Goal: Information Seeking & Learning: Learn about a topic

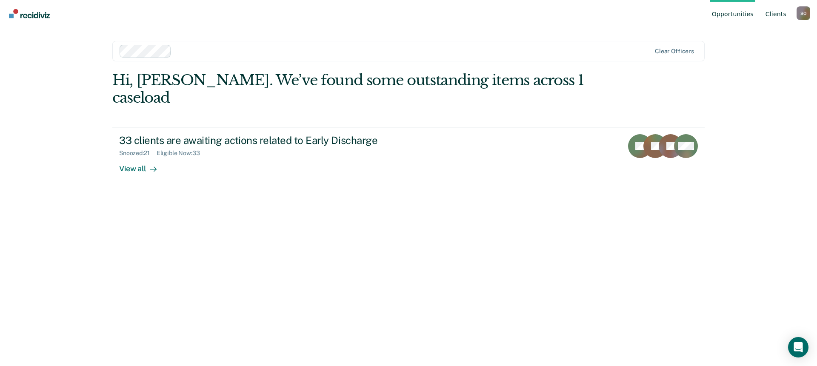
click at [780, 13] on link "Client s" at bounding box center [776, 13] width 24 height 27
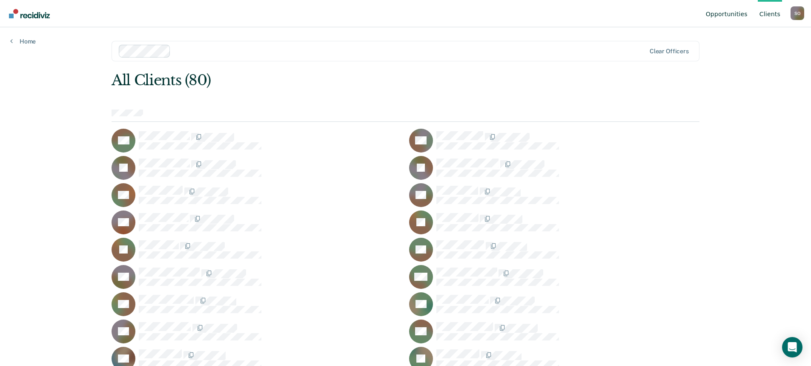
click at [722, 14] on link "Opportunities" at bounding box center [726, 13] width 45 height 27
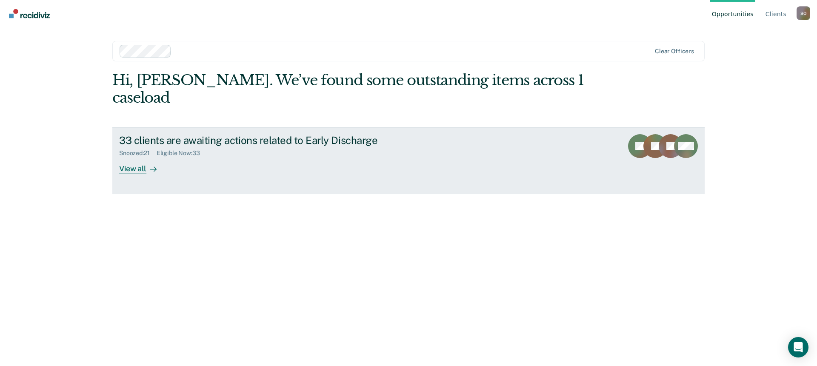
click at [137, 157] on div "View all" at bounding box center [143, 165] width 48 height 17
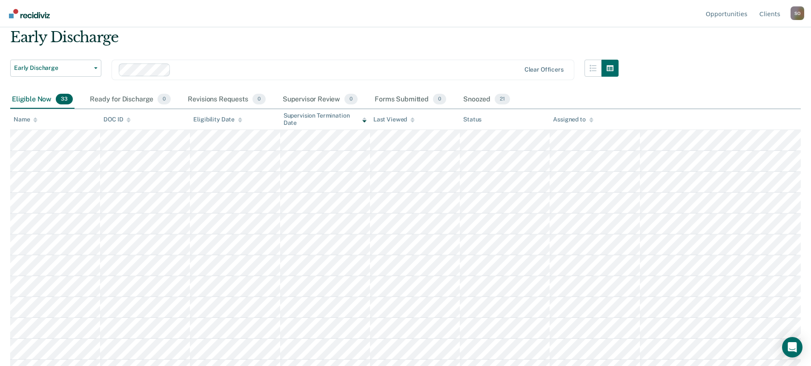
scroll to position [11, 0]
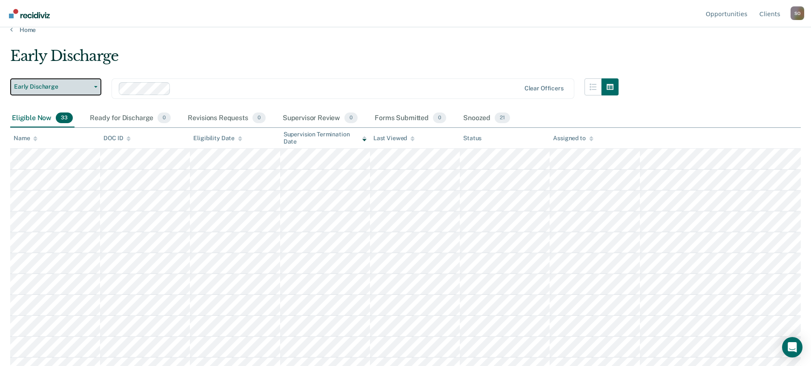
click at [94, 90] on button "Early Discharge" at bounding box center [55, 86] width 91 height 17
click at [94, 86] on icon "button" at bounding box center [95, 87] width 3 height 2
click at [732, 15] on link "Opportunities" at bounding box center [726, 13] width 45 height 27
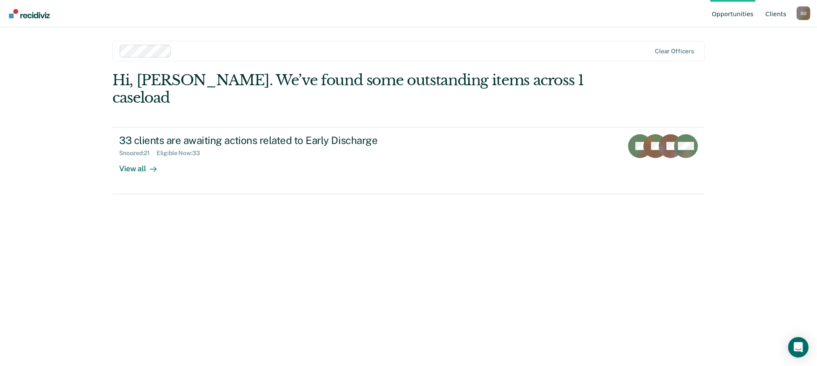
click at [778, 15] on link "Client s" at bounding box center [776, 13] width 24 height 27
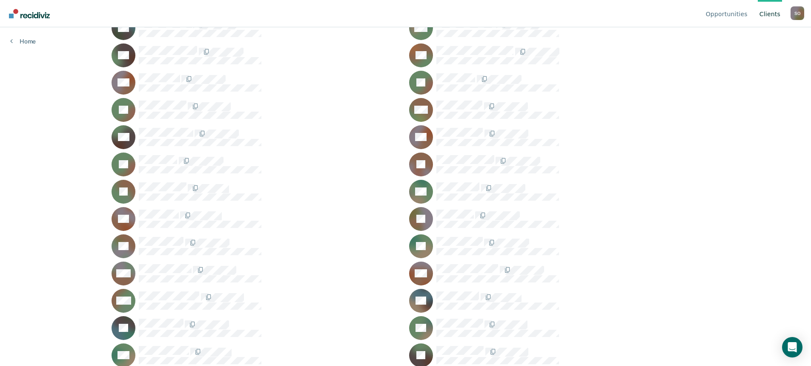
scroll to position [426, 0]
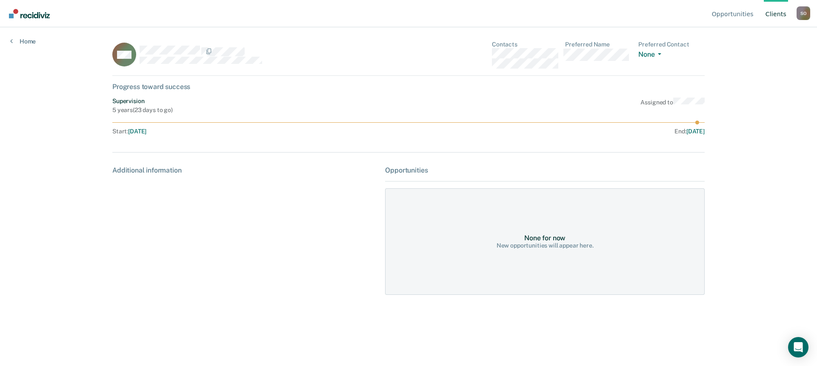
click at [780, 16] on link "Client s" at bounding box center [776, 13] width 24 height 27
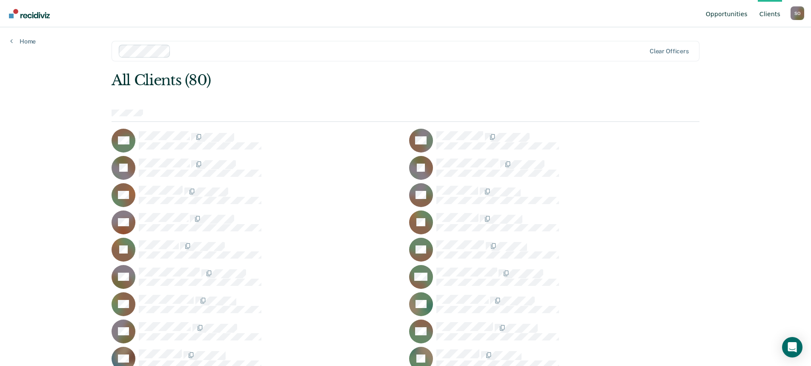
click at [726, 16] on link "Opportunities" at bounding box center [726, 13] width 45 height 27
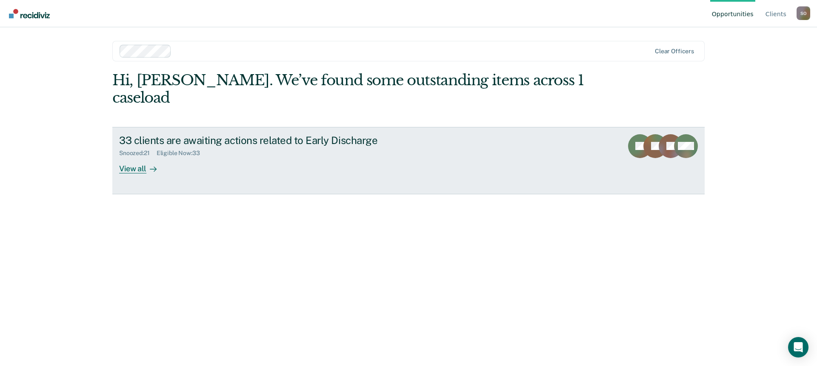
click at [141, 157] on div "View all" at bounding box center [143, 165] width 48 height 17
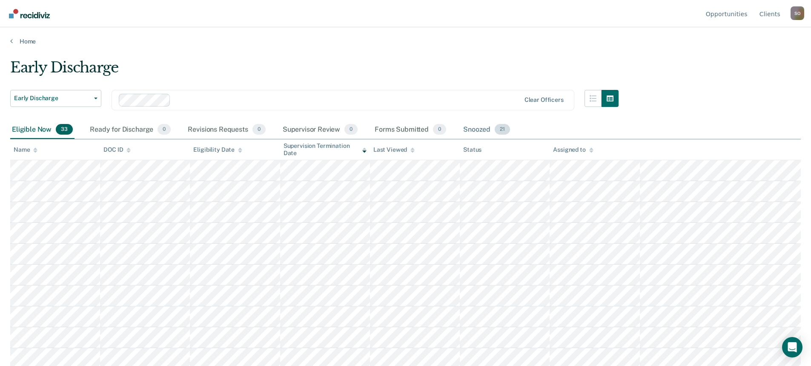
click at [475, 131] on div "Snoozed 21" at bounding box center [486, 129] width 50 height 19
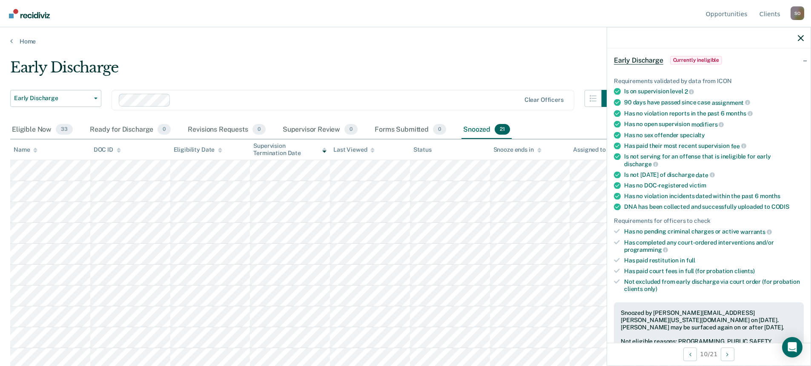
scroll to position [85, 0]
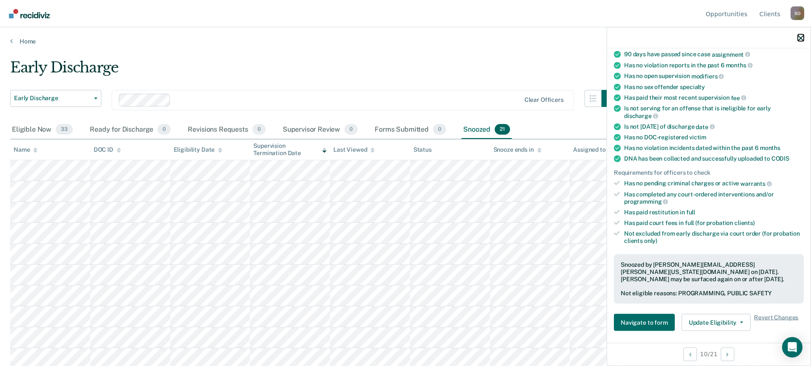
click at [800, 37] on icon "button" at bounding box center [801, 38] width 6 height 6
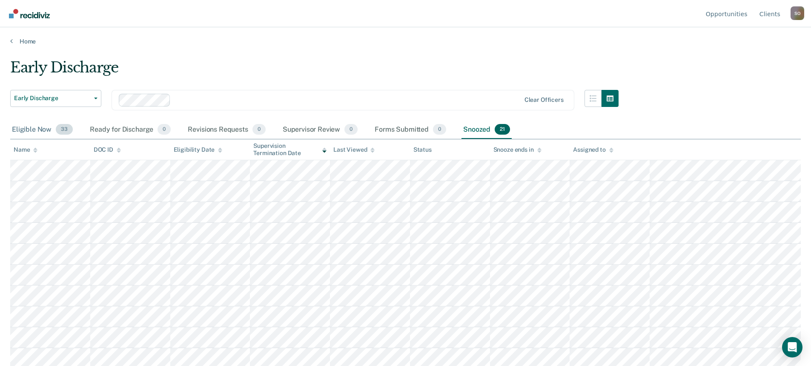
click at [39, 126] on div "Eligible Now 33" at bounding box center [42, 129] width 64 height 19
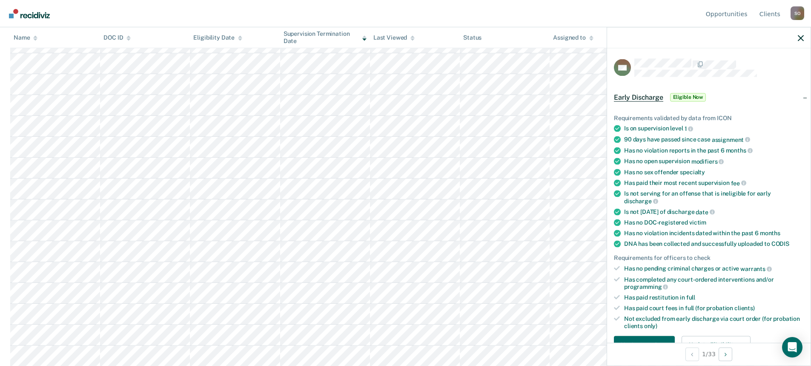
scroll to position [43, 0]
